Goal: Task Accomplishment & Management: Manage account settings

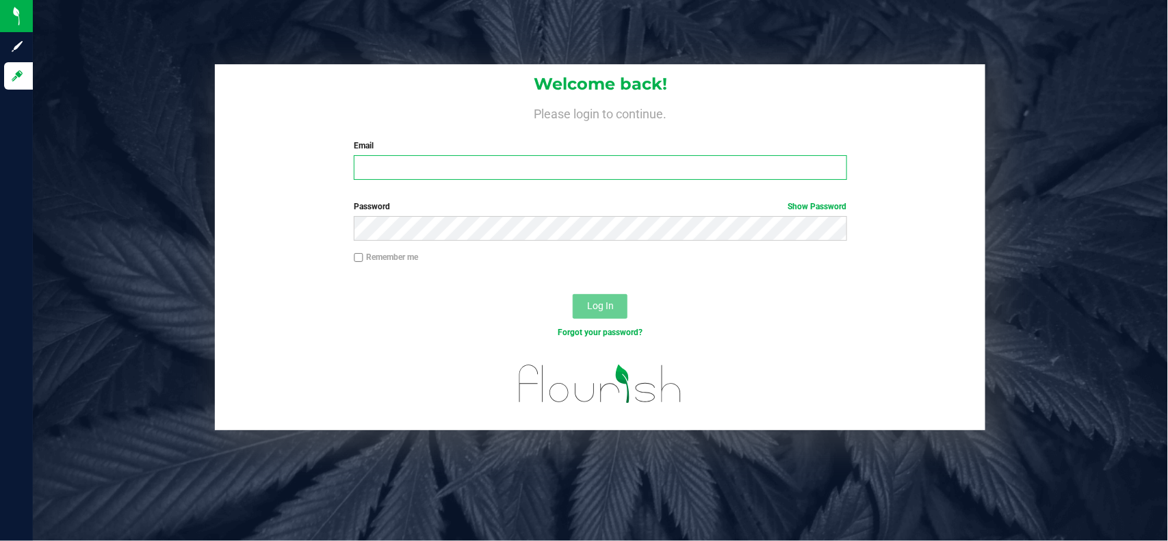
type input "[EMAIL_ADDRESS][PERSON_NAME][DOMAIN_NAME]"
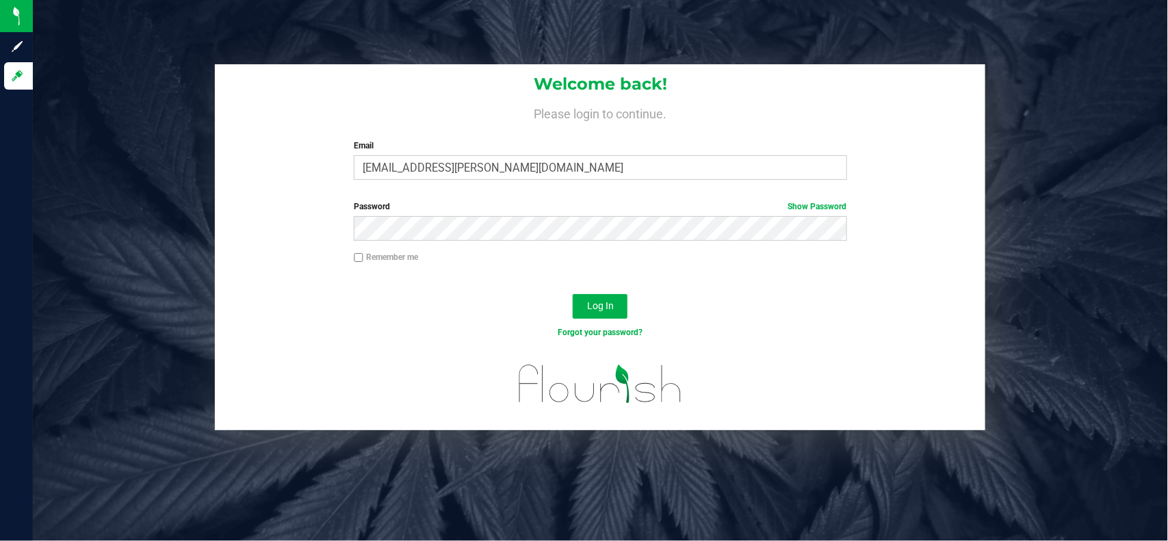
drag, startPoint x: 344, startPoint y: 305, endPoint x: 383, endPoint y: 302, distance: 39.1
click at [344, 305] on div "Log In" at bounding box center [600, 311] width 771 height 46
click at [593, 305] on span "Log In" at bounding box center [600, 305] width 27 height 11
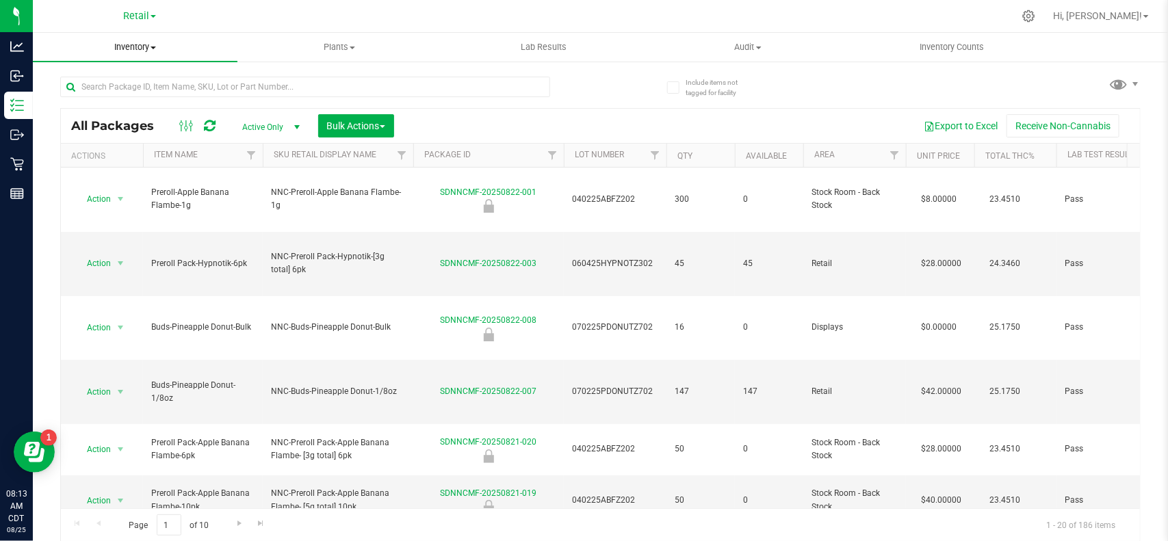
click at [135, 46] on span "Inventory" at bounding box center [135, 47] width 205 height 12
click at [118, 91] on li "All inventory" at bounding box center [135, 99] width 205 height 16
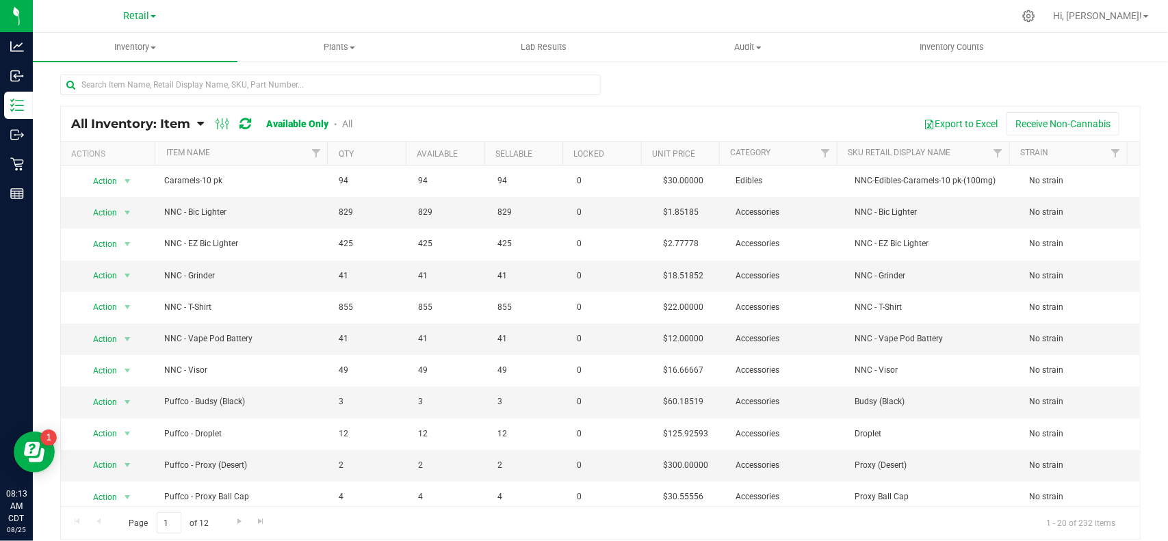
click at [230, 153] on th "Item Name" at bounding box center [241, 154] width 172 height 24
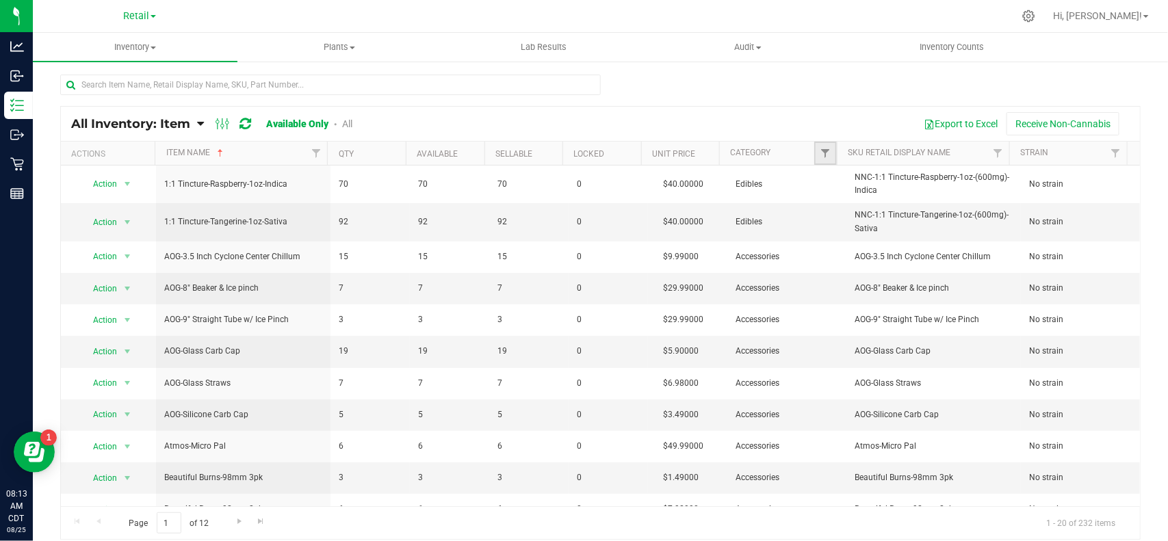
click at [814, 156] on link "Filter" at bounding box center [825, 153] width 23 height 23
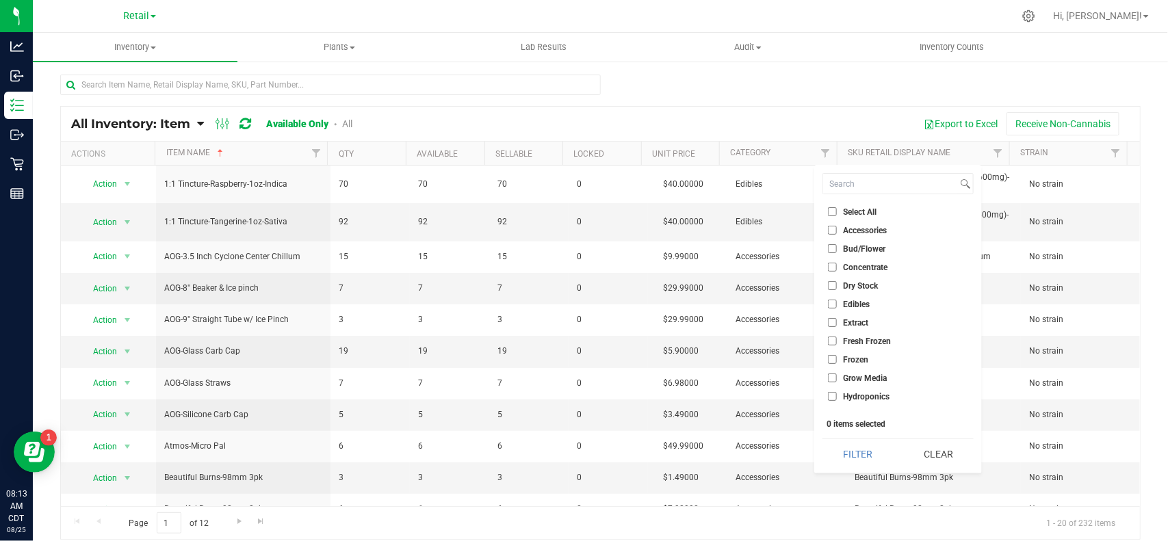
click at [840, 250] on label "Bud/Flower" at bounding box center [856, 248] width 57 height 9
click at [837, 250] on input "Bud/Flower" at bounding box center [832, 248] width 9 height 9
checkbox input "true"
click at [842, 272] on li "Concentrate" at bounding box center [898, 267] width 151 height 14
click at [842, 266] on label "Concentrate" at bounding box center [858, 267] width 60 height 9
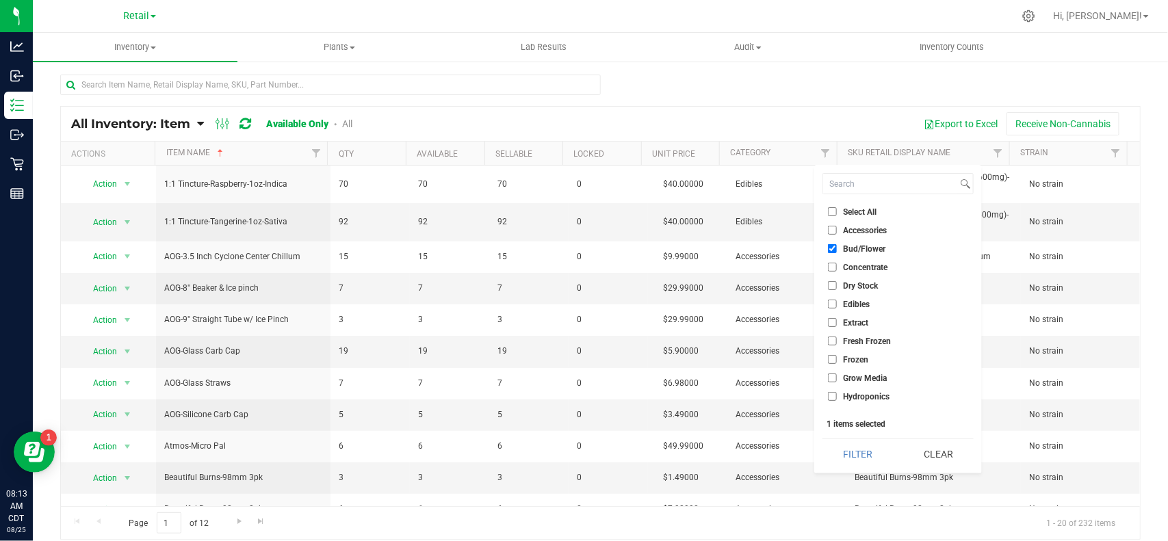
click at [837, 266] on input "Concentrate" at bounding box center [832, 267] width 9 height 9
checkbox input "true"
click at [842, 307] on label "Edibles" at bounding box center [849, 304] width 42 height 9
click at [837, 307] on input "Edibles" at bounding box center [832, 304] width 9 height 9
checkbox input "true"
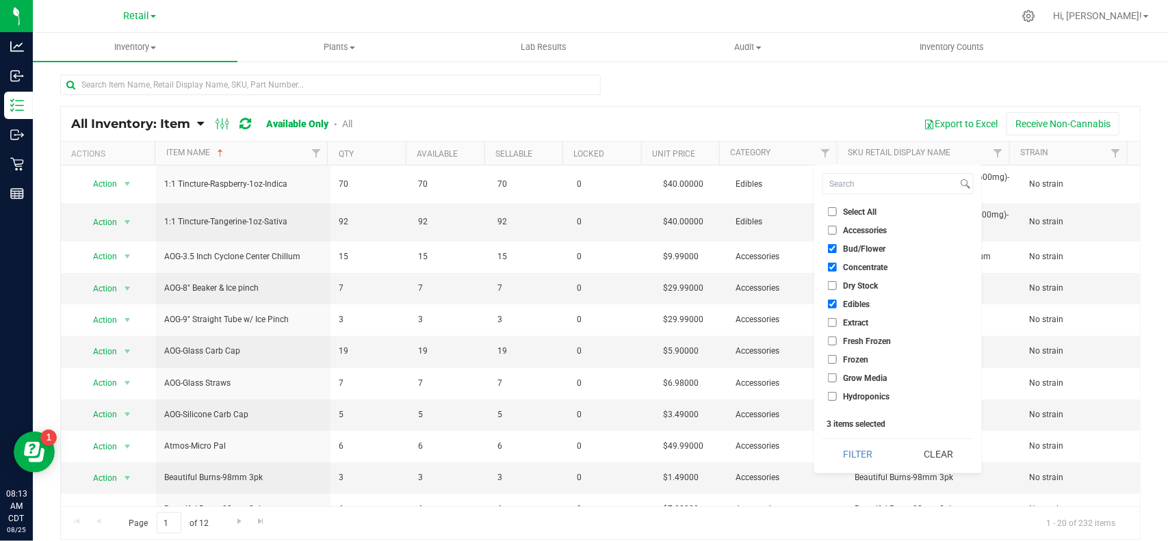
click at [850, 326] on span "Extract" at bounding box center [855, 323] width 25 height 8
click at [837, 326] on input "Extract" at bounding box center [832, 322] width 9 height 9
checkbox input "true"
click at [852, 330] on span "Raw Pre-roll" at bounding box center [865, 332] width 45 height 8
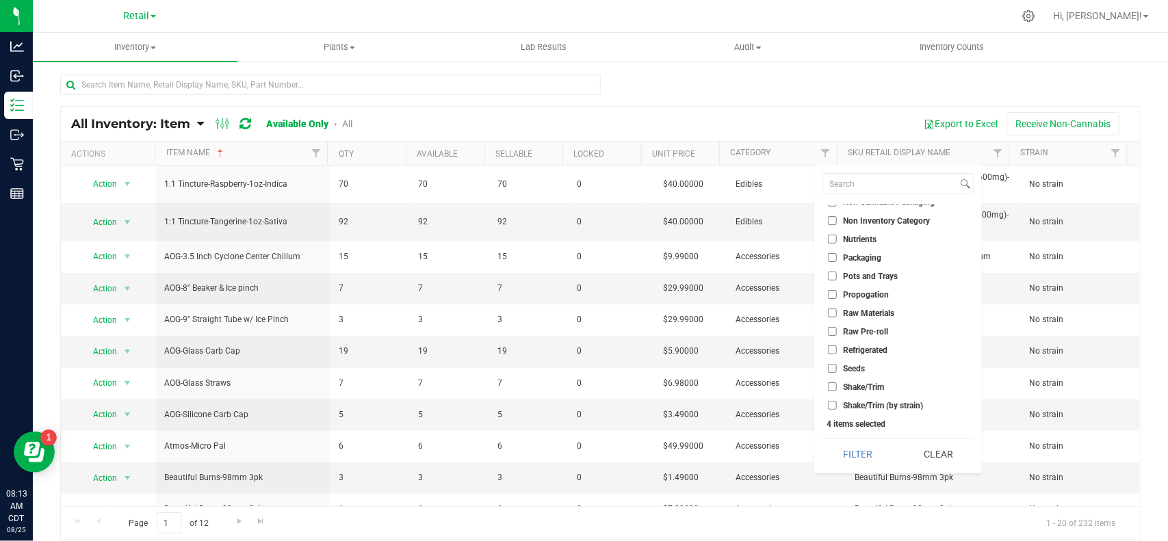
click at [837, 330] on input "Raw Pre-roll" at bounding box center [832, 331] width 9 height 9
checkbox input "true"
click at [850, 368] on span "Vape" at bounding box center [852, 367] width 18 height 8
click at [837, 368] on input "Vape" at bounding box center [832, 367] width 9 height 9
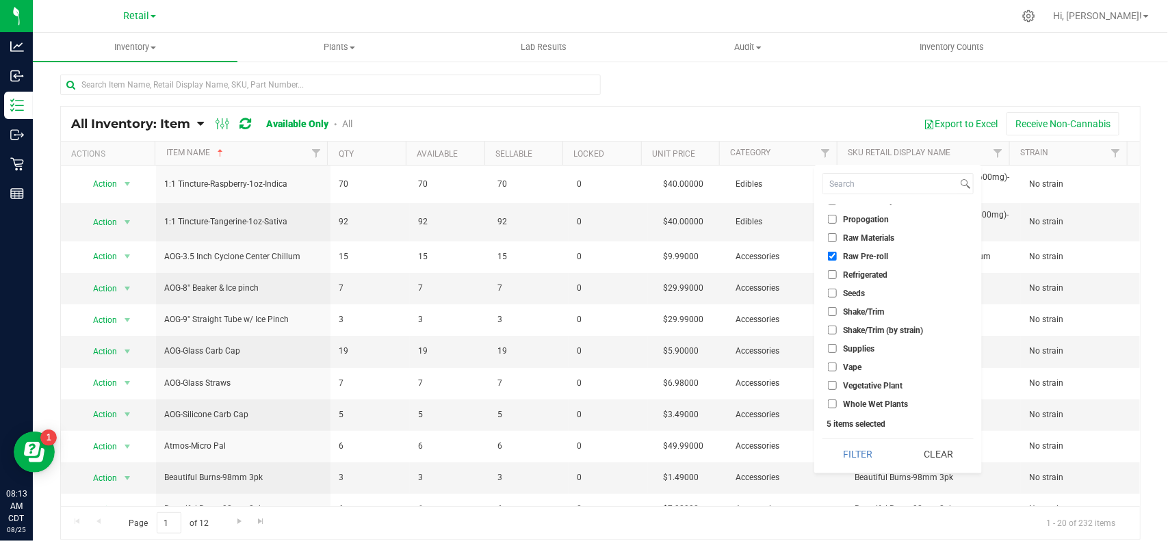
checkbox input "true"
click at [874, 459] on button "Filter" at bounding box center [858, 454] width 70 height 30
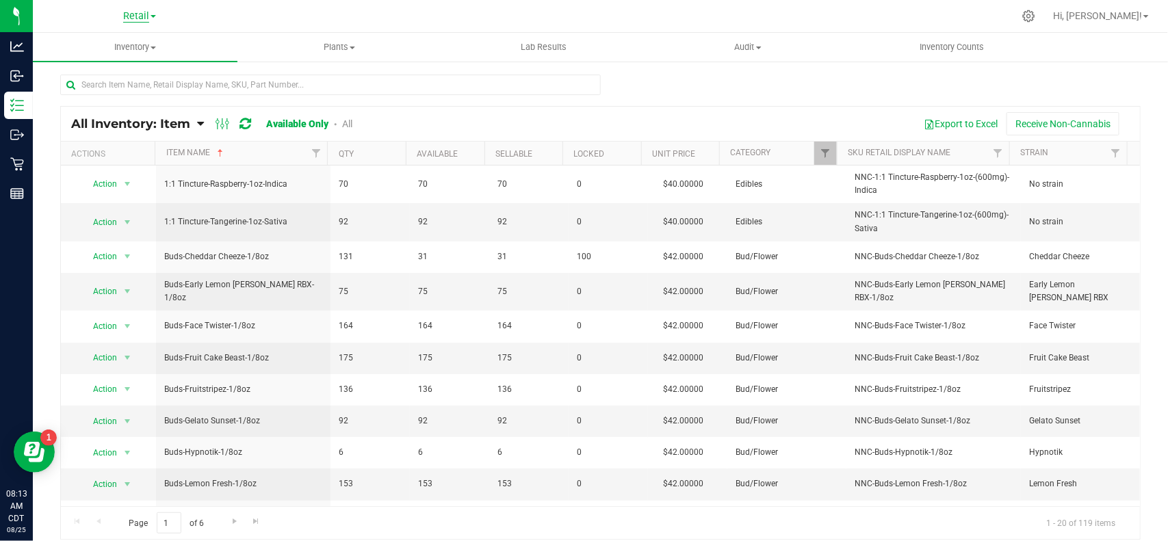
click at [138, 15] on span "Retail" at bounding box center [136, 16] width 26 height 12
click at [107, 50] on link "Cultivation" at bounding box center [140, 48] width 200 height 18
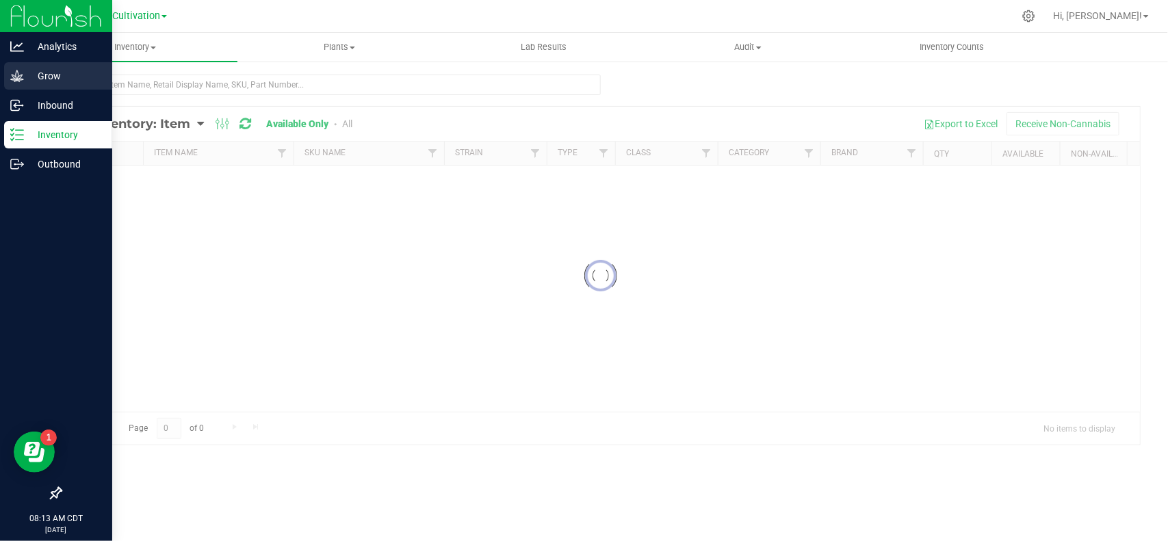
click at [25, 79] on p "Grow" at bounding box center [65, 76] width 82 height 16
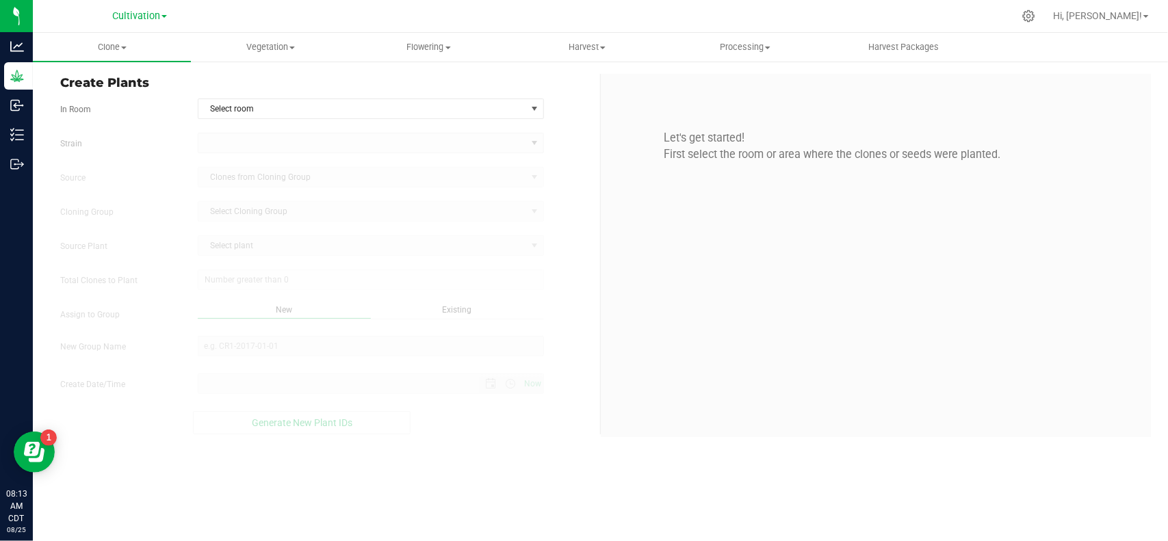
type input "[DATE] 8:13 AM"
click at [282, 52] on span "Vegetation" at bounding box center [270, 47] width 157 height 12
click at [238, 77] on span "Veg groups" at bounding box center [234, 83] width 87 height 12
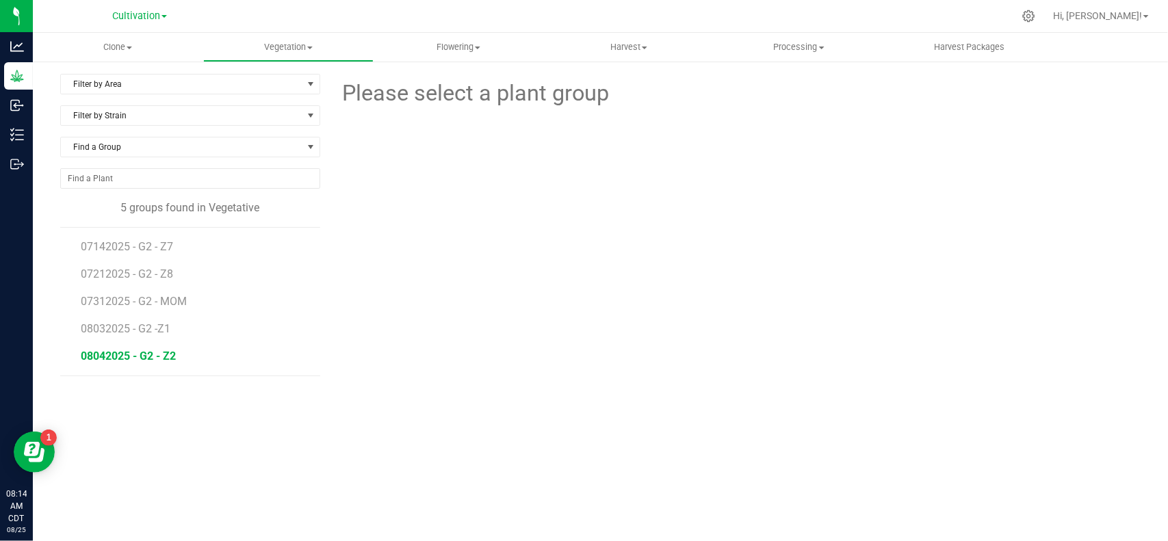
click at [138, 355] on span "08042025 - G2 - Z2" at bounding box center [128, 356] width 95 height 13
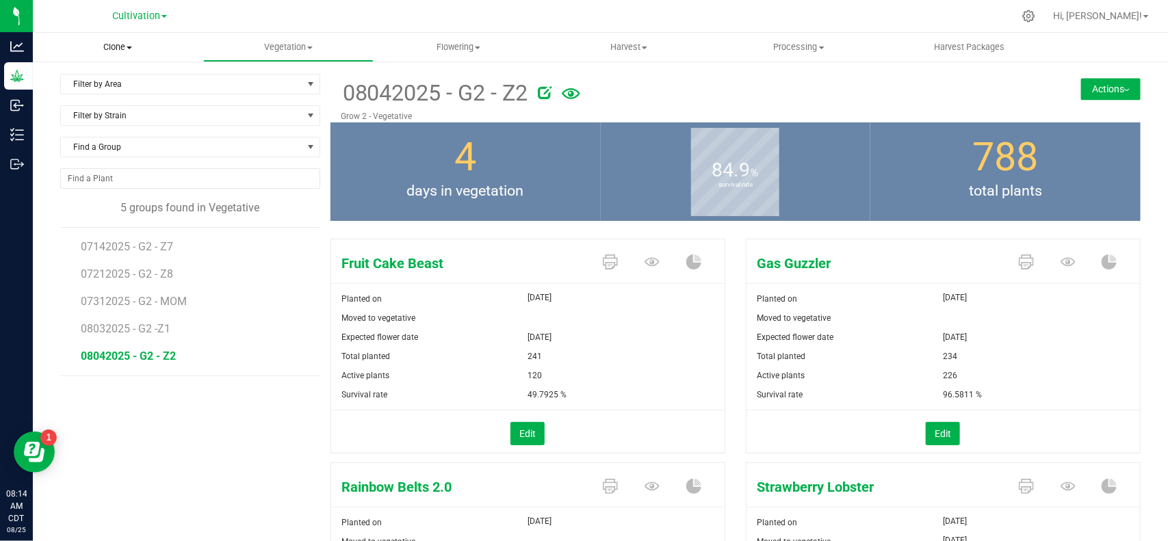
click at [106, 42] on span "Clone" at bounding box center [118, 47] width 170 height 12
click at [105, 101] on span "Cloning groups" at bounding box center [84, 99] width 103 height 12
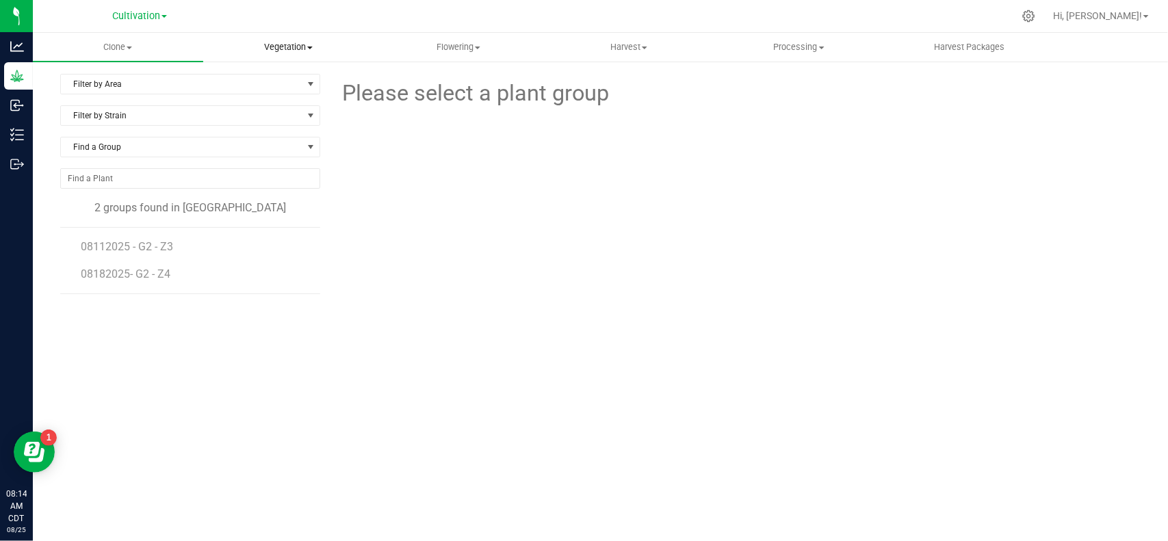
click at [289, 36] on uib-tab-heading "Vegetation Veg groups Veg plants Mother groups Mother plants Apply to plants" at bounding box center [288, 47] width 169 height 27
click at [274, 111] on span "Mother groups" at bounding box center [254, 116] width 102 height 12
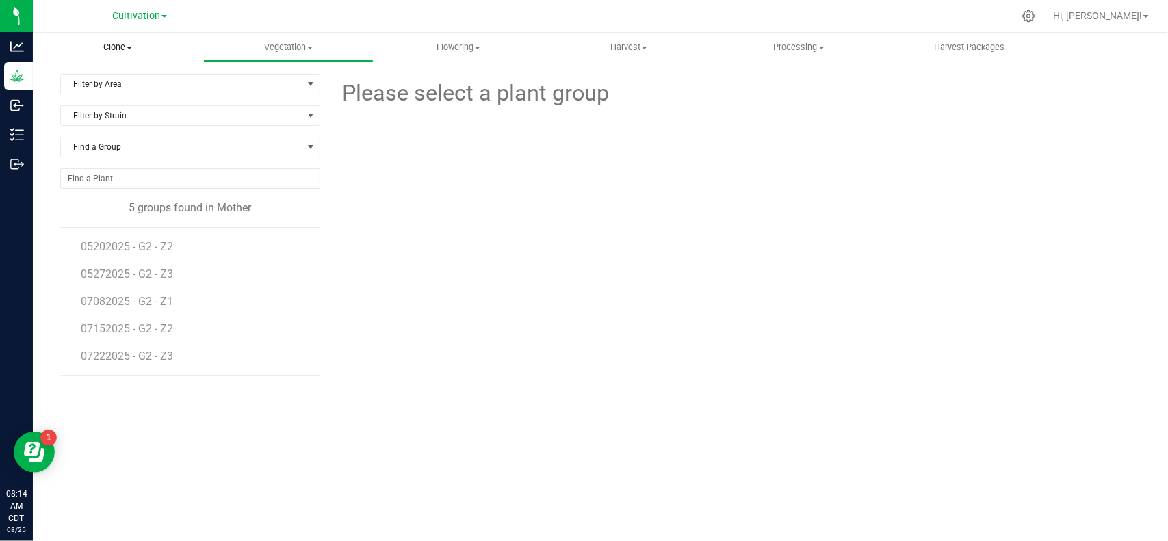
click at [117, 38] on uib-tab-heading "Clone Create plants Cloning groups Cloning plants Apply to plants" at bounding box center [118, 47] width 170 height 29
click at [110, 97] on span "Cloning groups" at bounding box center [84, 99] width 103 height 12
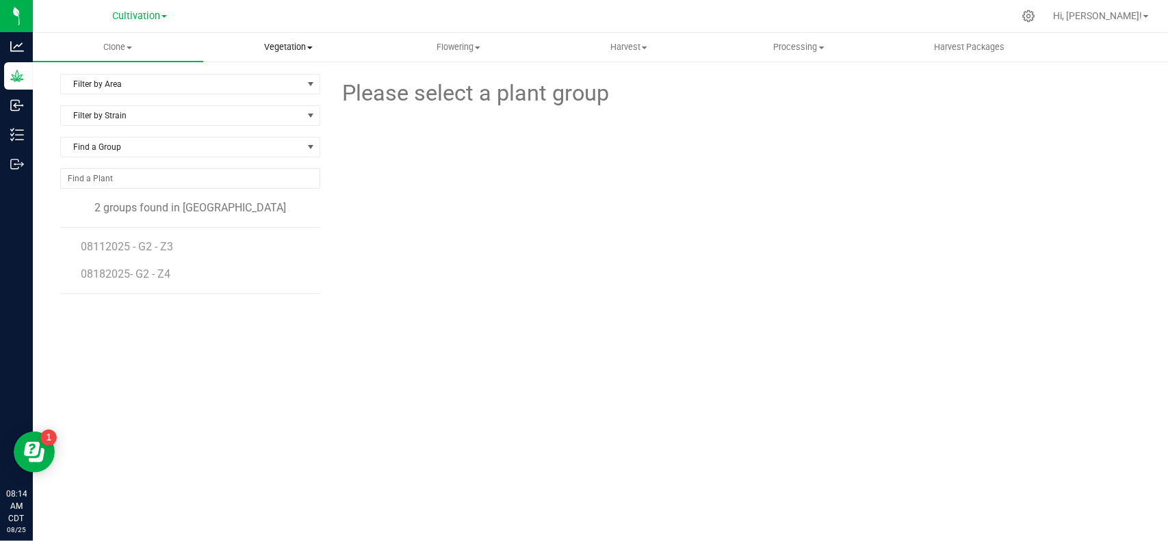
click at [281, 55] on uib-tab-heading "Vegetation Veg groups Veg plants Mother groups Mother plants Apply to plants" at bounding box center [288, 47] width 169 height 27
click at [268, 79] on span "Veg groups" at bounding box center [246, 83] width 87 height 12
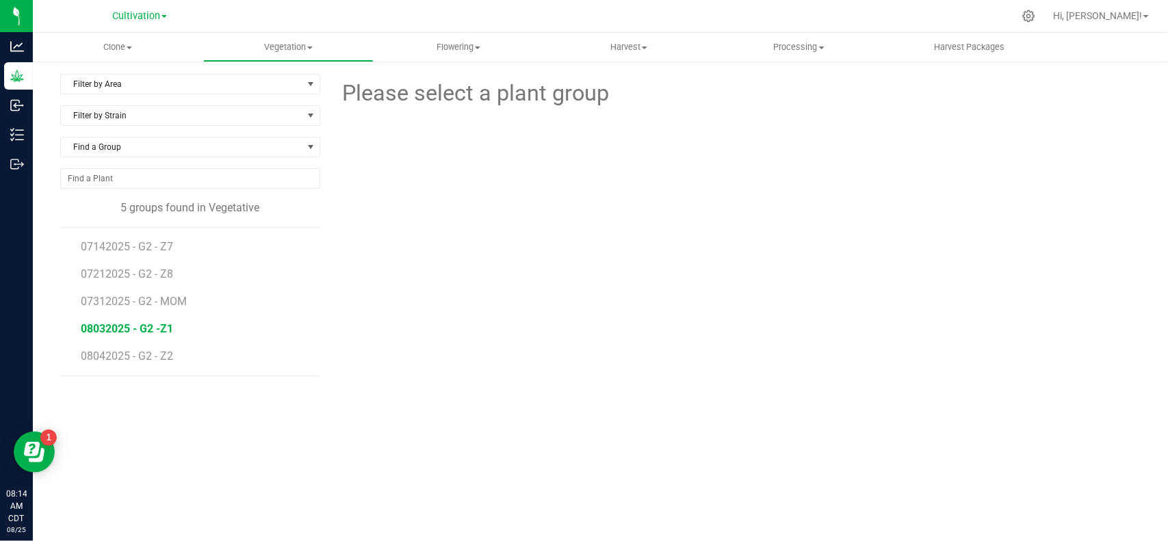
click at [125, 323] on li "08032025 - G2 -Z1" at bounding box center [195, 323] width 229 height 27
click at [125, 326] on span "08032025 - G2 -Z1" at bounding box center [127, 328] width 92 height 13
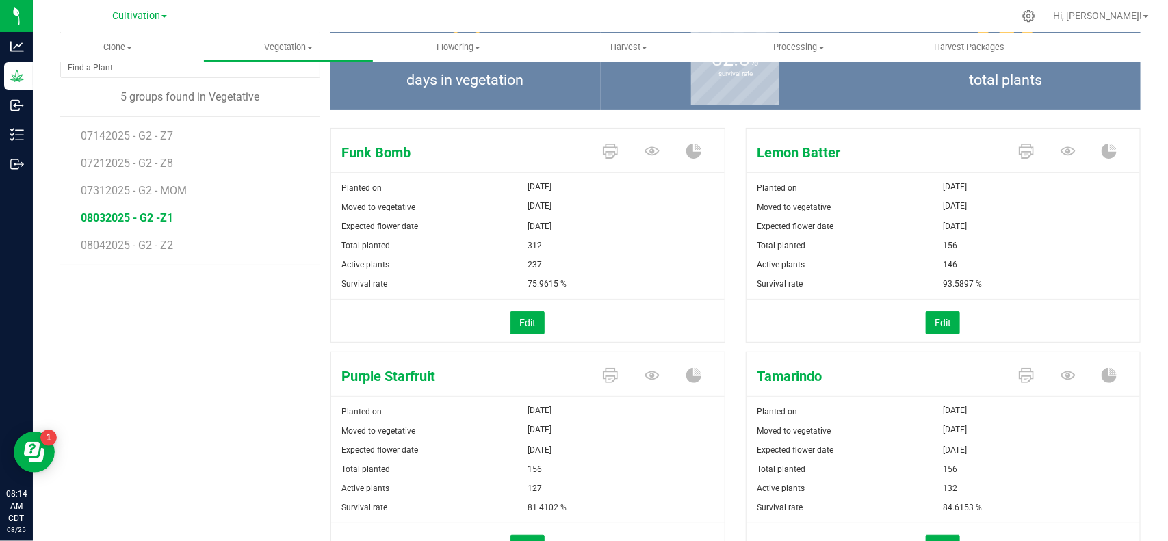
scroll to position [185, 0]
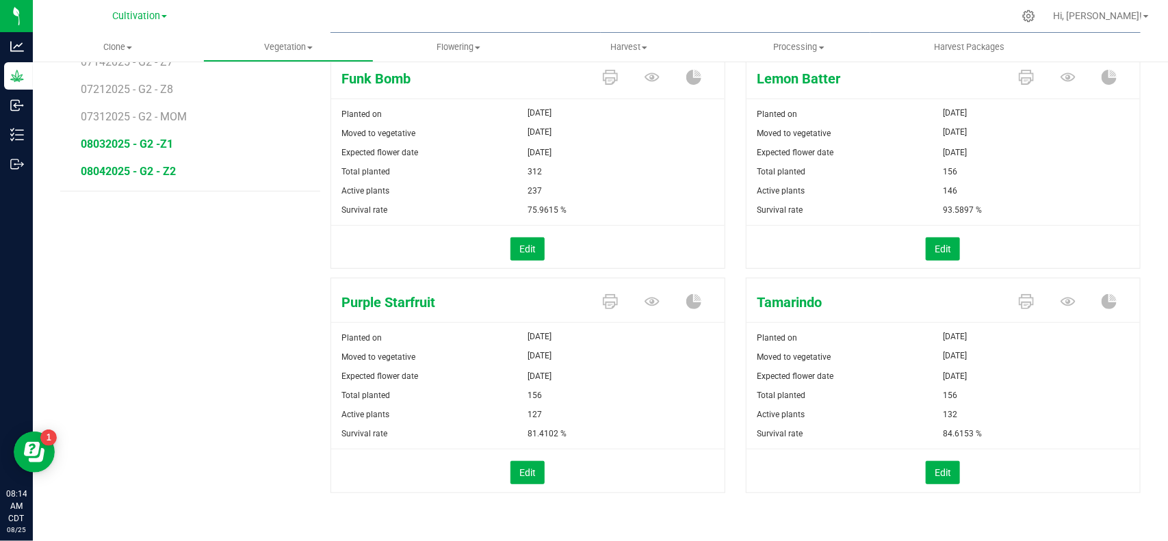
click at [106, 168] on span "08042025 - G2 - Z2" at bounding box center [128, 171] width 95 height 13
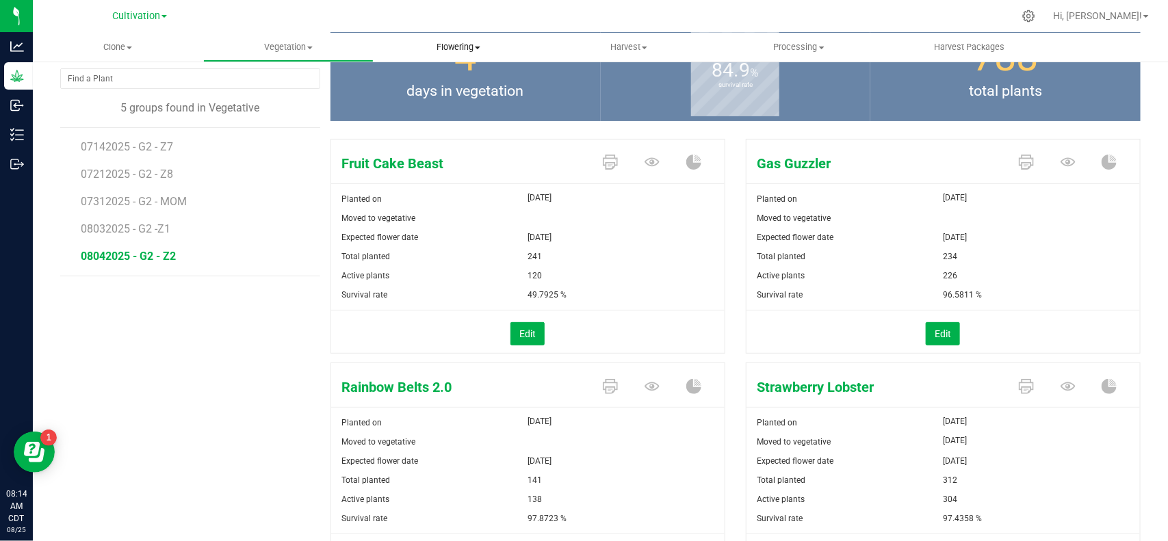
click at [455, 53] on uib-tab-heading "Flowering Create harvest Flowering groups Flowering plants Apply to plants" at bounding box center [458, 47] width 169 height 27
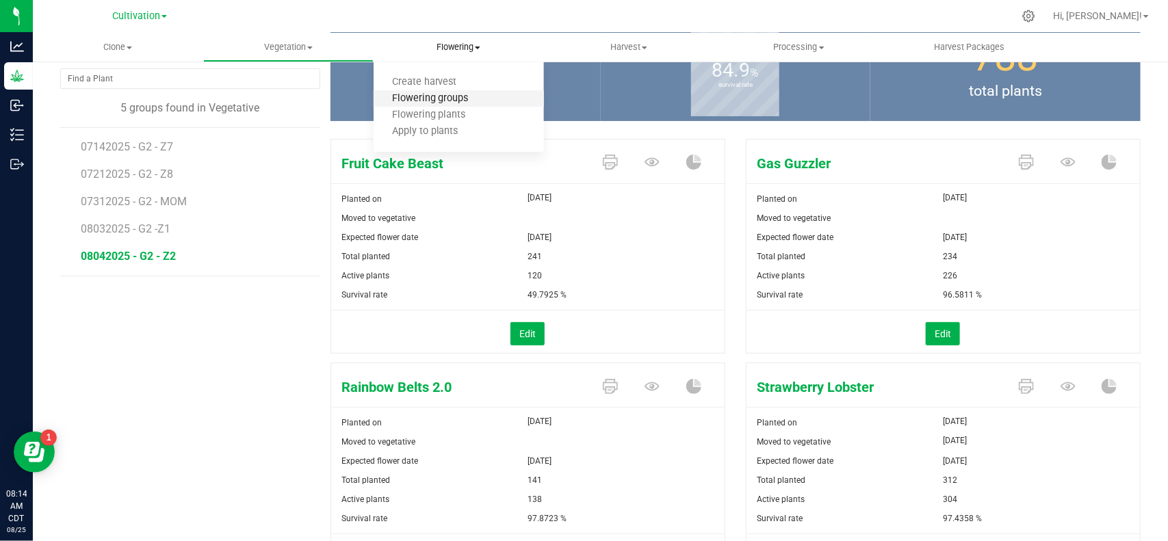
click at [454, 93] on span "Flowering groups" at bounding box center [431, 99] width 114 height 12
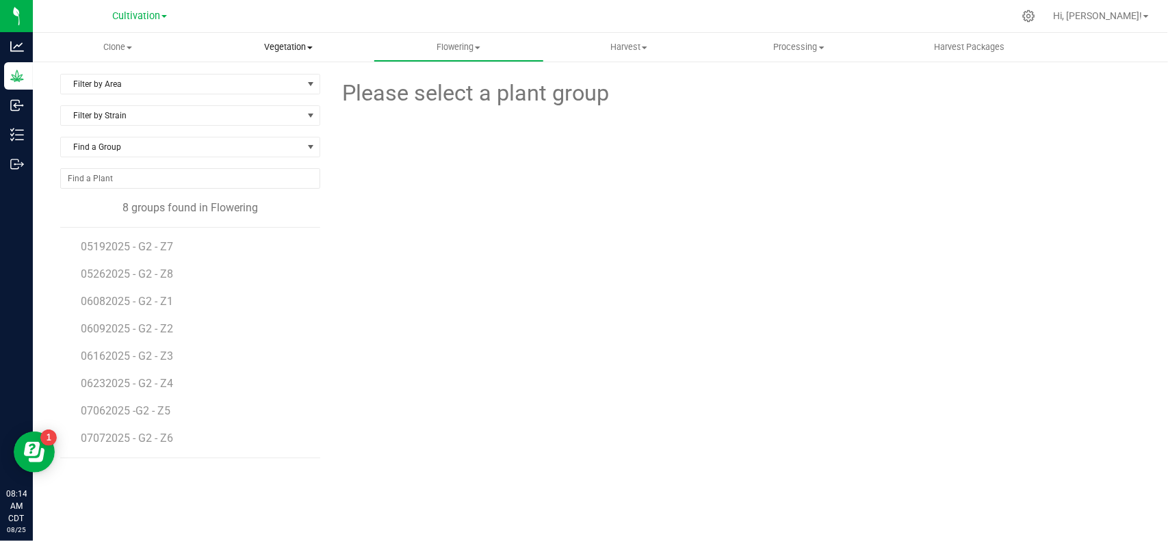
click at [267, 44] on span "Vegetation" at bounding box center [288, 47] width 169 height 12
click at [250, 116] on span "Mother groups" at bounding box center [254, 116] width 102 height 12
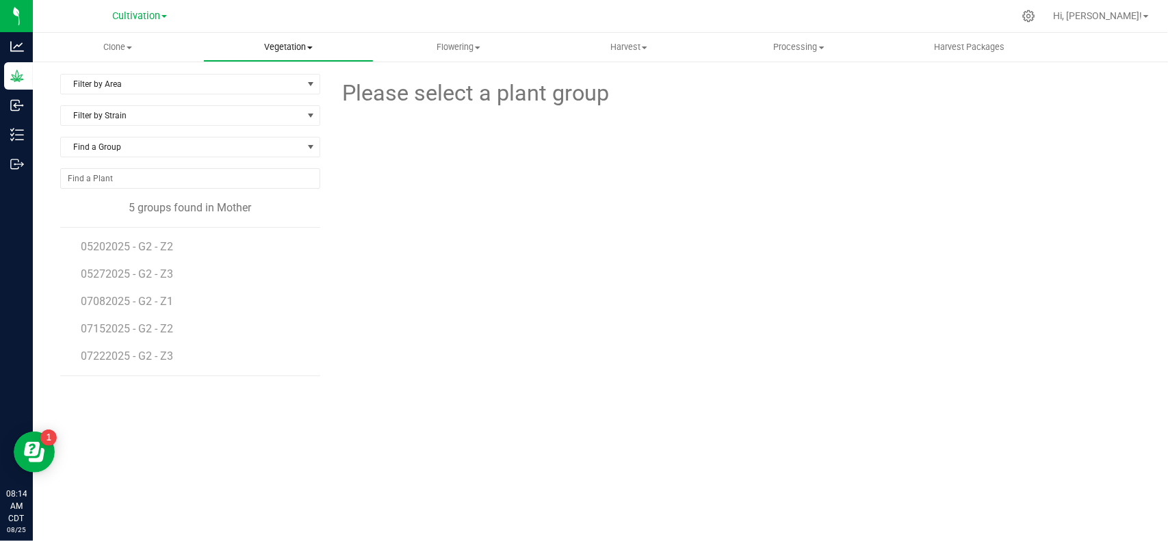
click at [272, 53] on span "Vegetation" at bounding box center [288, 47] width 169 height 12
click at [268, 84] on span "Veg groups" at bounding box center [246, 83] width 87 height 12
click at [118, 326] on span "08032025 - G2 -Z1" at bounding box center [127, 328] width 92 height 13
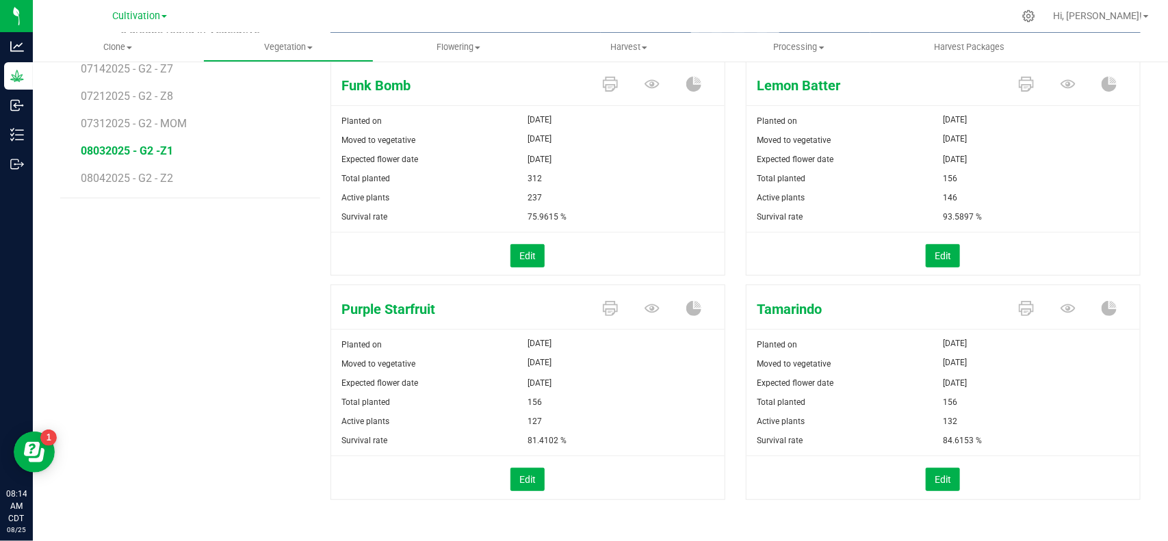
scroll to position [185, 0]
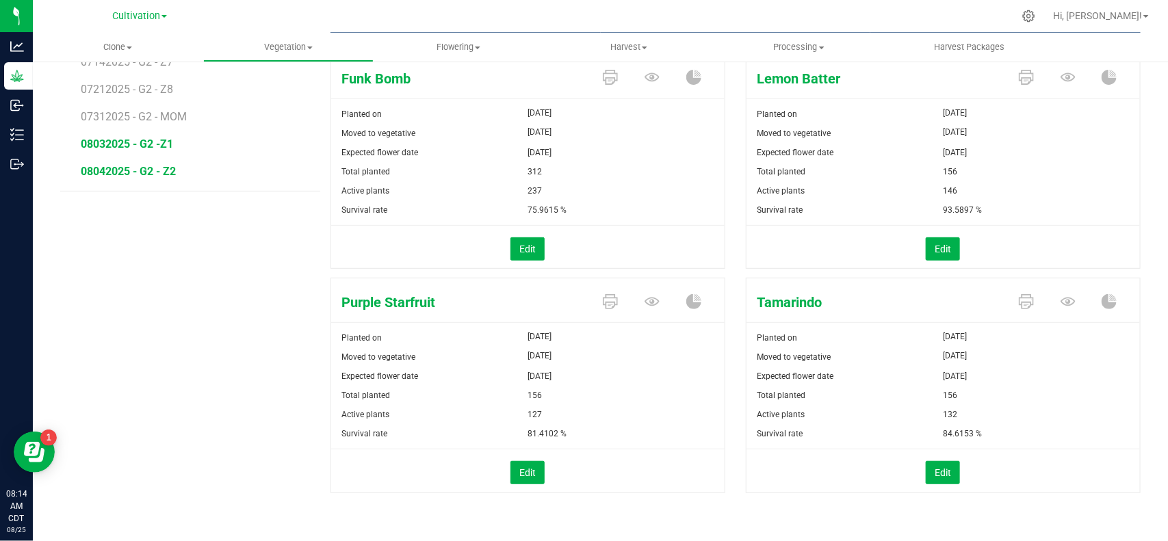
click at [146, 168] on span "08042025 - G2 - Z2" at bounding box center [128, 171] width 95 height 13
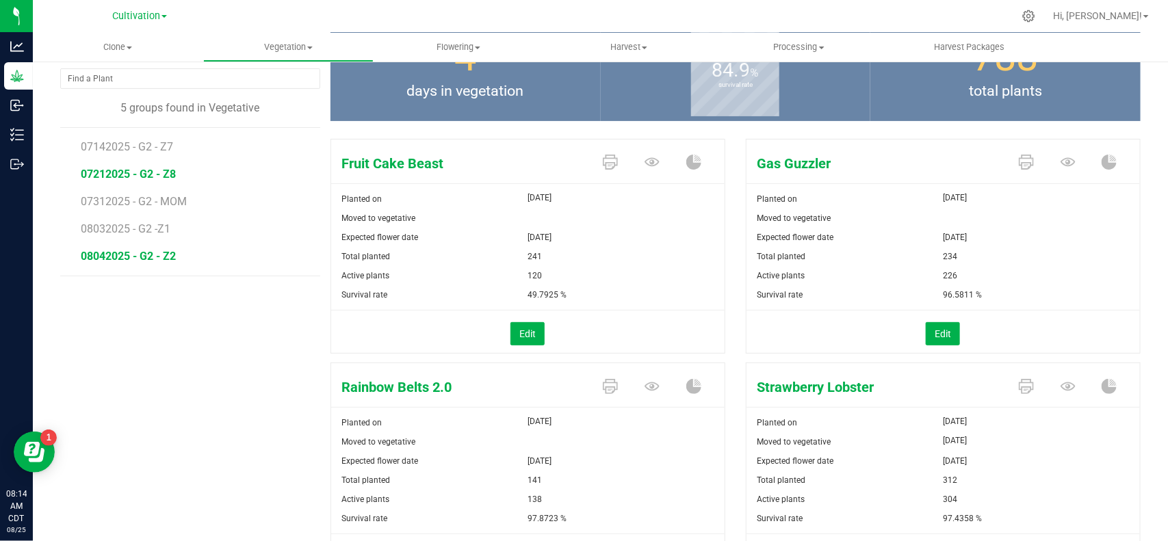
click at [125, 169] on span "07212025 - G2 - Z8" at bounding box center [128, 174] width 95 height 13
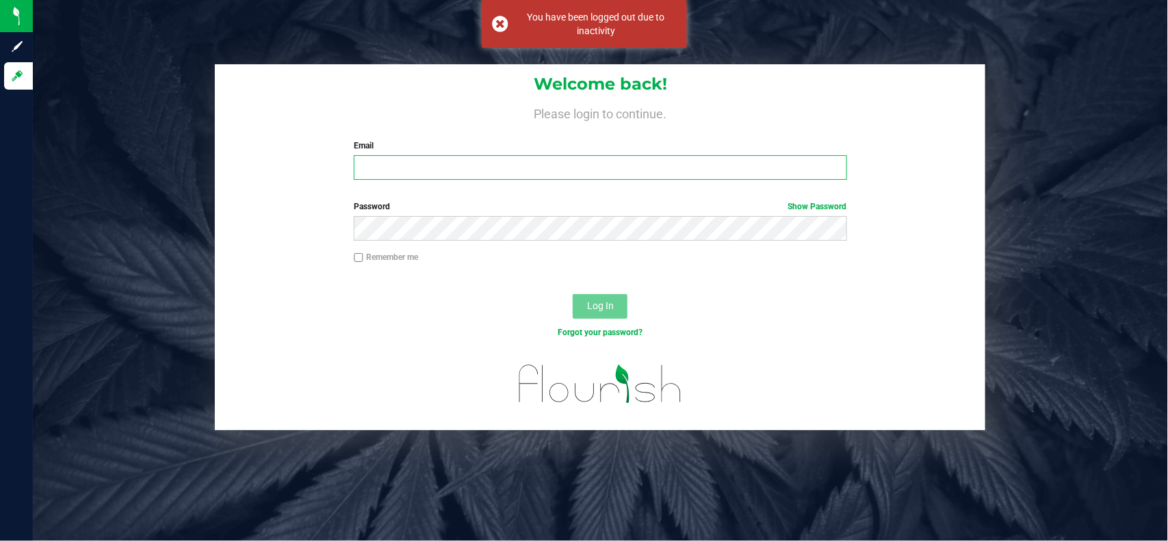
type input "[EMAIL_ADDRESS][PERSON_NAME][DOMAIN_NAME]"
